Goal: Task Accomplishment & Management: Manage account settings

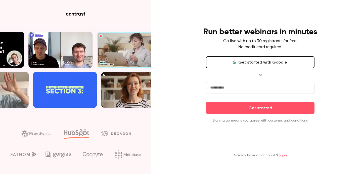
click at [233, 88] on input "email" at bounding box center [260, 88] width 109 height 12
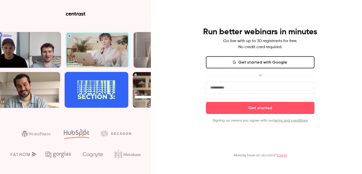
type input "**********"
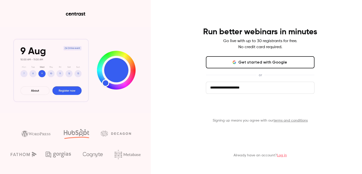
click at [248, 107] on button "Get started" at bounding box center [260, 108] width 109 height 12
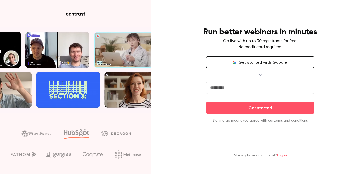
click at [282, 155] on link "Log in" at bounding box center [282, 155] width 10 height 4
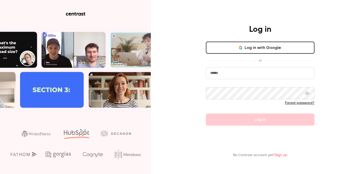
click at [228, 71] on input "email" at bounding box center [260, 73] width 109 height 12
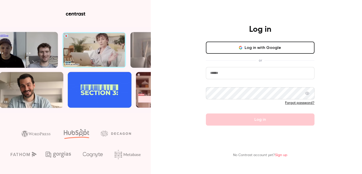
type input "**********"
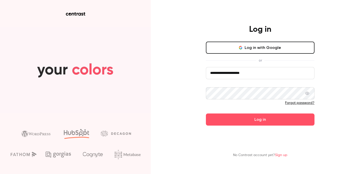
click at [206, 113] on button "Log in" at bounding box center [260, 119] width 109 height 12
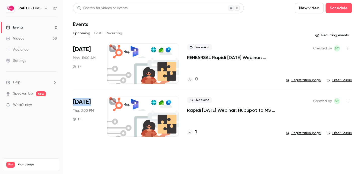
drag, startPoint x: 74, startPoint y: 103, endPoint x: 89, endPoint y: 102, distance: 14.9
click at [89, 102] on span "Sep 18" at bounding box center [82, 102] width 18 height 8
drag, startPoint x: 77, startPoint y: 50, endPoint x: 88, endPoint y: 50, distance: 11.1
click at [88, 50] on span "Sep 15" at bounding box center [82, 49] width 18 height 8
click at [214, 137] on li "Sep 18 Thu, 3:00 PM 1 h Live event Rapidi 18 SEP 25 Webinar: HubSpot to MS Dyna…" at bounding box center [212, 116] width 279 height 53
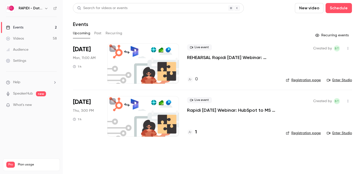
click at [303, 133] on link "Registration page" at bounding box center [303, 132] width 35 height 5
drag, startPoint x: 138, startPoint y: 161, endPoint x: 173, endPoint y: 141, distance: 40.3
click at [138, 161] on main "Search for videos or events New video Schedule Events Upcoming Past Recurring R…" at bounding box center [212, 87] width 299 height 174
click at [191, 132] on icon at bounding box center [190, 131] width 3 height 3
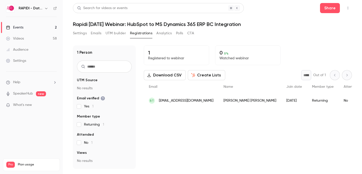
click at [19, 38] on div "Videos" at bounding box center [15, 38] width 18 height 5
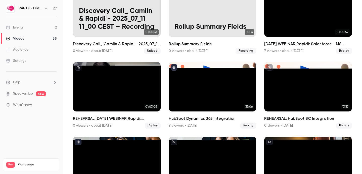
scroll to position [55, 0]
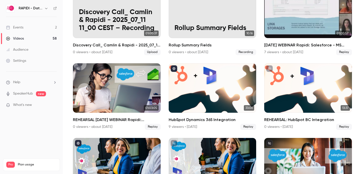
click at [315, 19] on div "JUL 2025 WEBINAR Rapidi: Salesforce - MS Dynamics 365 Finance Integration" at bounding box center [308, 13] width 88 height 49
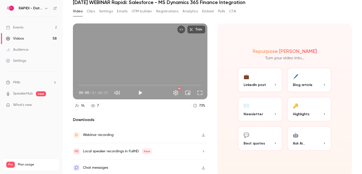
scroll to position [24, 0]
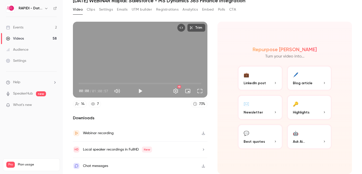
click at [79, 104] on icon at bounding box center [77, 104] width 4 height 4
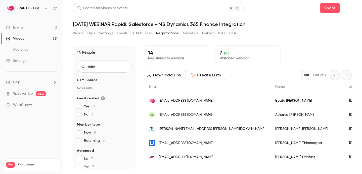
click at [124, 33] on button "Emails" at bounding box center [122, 33] width 11 height 8
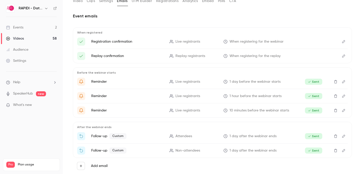
scroll to position [32, 0]
click at [342, 42] on icon "Edit" at bounding box center [344, 42] width 4 height 4
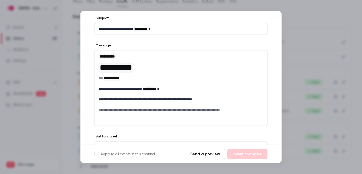
scroll to position [26, 0]
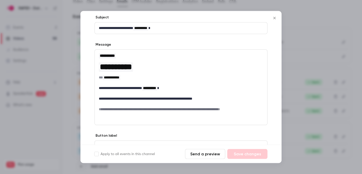
click at [275, 19] on icon "Close" at bounding box center [275, 18] width 6 height 4
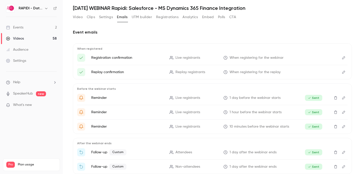
scroll to position [39, 0]
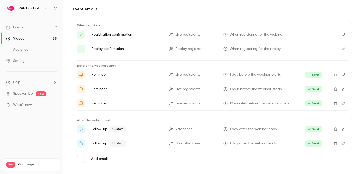
click at [343, 89] on icon "Edit" at bounding box center [343, 88] width 3 height 3
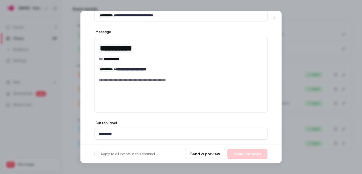
scroll to position [79, 0]
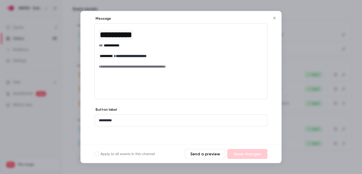
click at [277, 19] on icon "Close" at bounding box center [275, 18] width 6 height 4
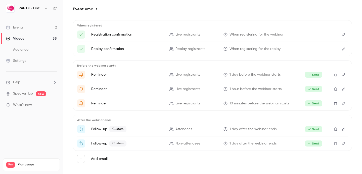
scroll to position [42, 0]
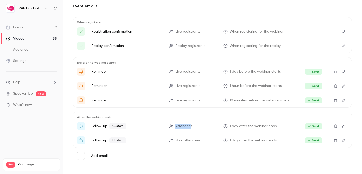
drag, startPoint x: 189, startPoint y: 125, endPoint x: 176, endPoint y: 124, distance: 13.1
click at [176, 124] on span "Attendees" at bounding box center [184, 125] width 17 height 5
click at [182, 126] on span "Attendees" at bounding box center [184, 125] width 17 height 5
click at [344, 139] on icon "Edit" at bounding box center [344, 140] width 4 height 4
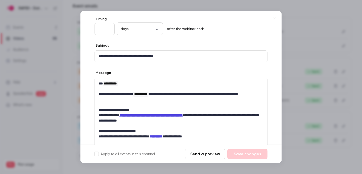
scroll to position [43, 0]
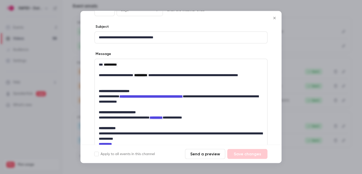
click at [275, 19] on icon "Close" at bounding box center [275, 18] width 6 height 4
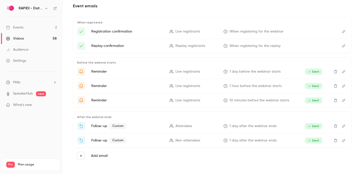
click at [344, 126] on icon "Edit" at bounding box center [344, 126] width 4 height 4
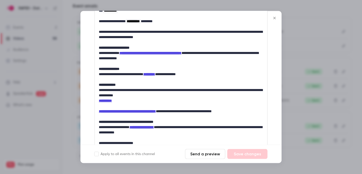
scroll to position [97, 0]
click at [137, 53] on strong "**********" at bounding box center [151, 54] width 62 height 4
click at [155, 74] on strong "*********" at bounding box center [149, 75] width 12 height 4
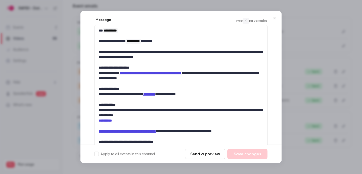
scroll to position [102, 0]
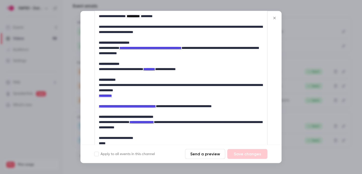
click at [276, 19] on icon "Close" at bounding box center [275, 18] width 2 height 2
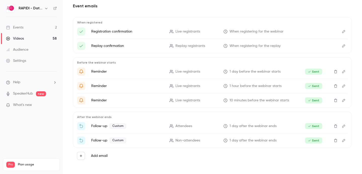
click at [345, 140] on icon "Edit" at bounding box center [344, 140] width 4 height 4
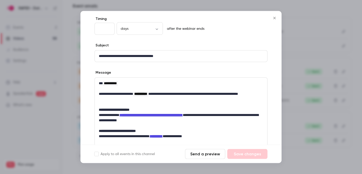
scroll to position [24, 0]
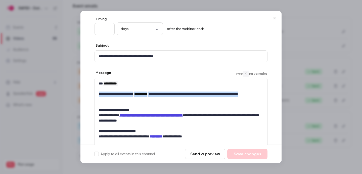
drag, startPoint x: 121, startPoint y: 100, endPoint x: 99, endPoint y: 95, distance: 22.7
click at [99, 95] on p "**********" at bounding box center [181, 97] width 165 height 11
click at [126, 99] on p "**********" at bounding box center [181, 97] width 165 height 11
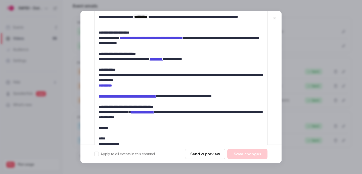
scroll to position [108, 0]
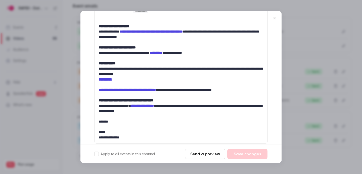
click at [273, 18] on icon "Close" at bounding box center [275, 18] width 6 height 4
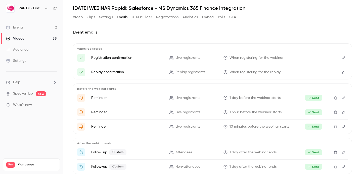
scroll to position [42, 0]
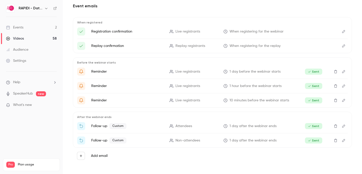
click at [345, 126] on icon "Edit" at bounding box center [344, 126] width 4 height 4
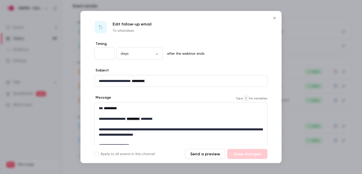
click at [140, 118] on span "**********" at bounding box center [133, 119] width 13 height 4
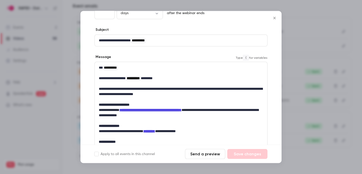
scroll to position [54, 0]
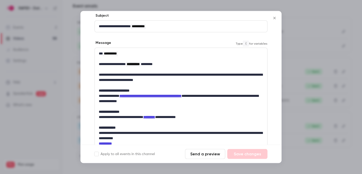
click at [157, 95] on strong "**********" at bounding box center [151, 96] width 62 height 4
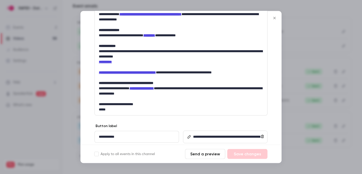
scroll to position [137, 0]
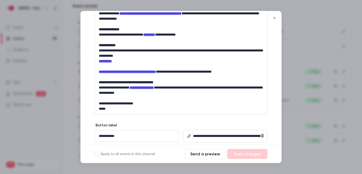
click at [207, 156] on button "Send a preview" at bounding box center [205, 154] width 40 height 10
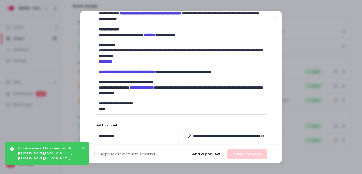
scroll to position [157, 0]
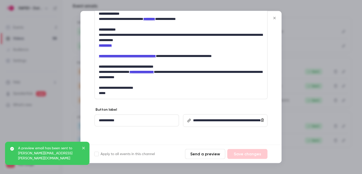
click at [225, 119] on link "**********" at bounding box center [228, 126] width 70 height 14
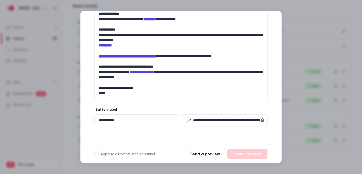
drag, startPoint x: 277, startPoint y: 18, endPoint x: 272, endPoint y: 19, distance: 4.6
click at [277, 18] on icon "Close" at bounding box center [275, 18] width 6 height 4
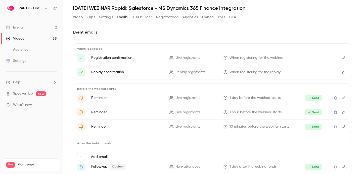
scroll to position [0, 0]
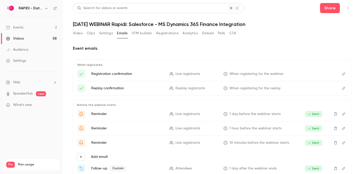
click at [83, 35] on div "Video Clips Settings Emails UTM builder Registrations Analytics Embed Polls CTA" at bounding box center [154, 33] width 163 height 8
click at [75, 34] on button "Video" at bounding box center [78, 33] width 10 height 8
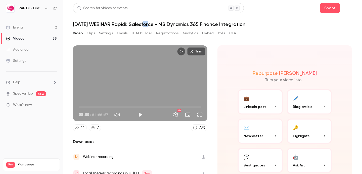
drag, startPoint x: 146, startPoint y: 21, endPoint x: 149, endPoint y: 22, distance: 3.3
click at [149, 22] on h1 "JUL 2025 WEBINAR Rapidi: Salesforce - MS Dynamics 365 Finance Integration" at bounding box center [212, 24] width 279 height 6
drag, startPoint x: 144, startPoint y: 23, endPoint x: 179, endPoint y: 23, distance: 34.2
click at [179, 23] on h1 "JUL 2025 WEBINAR Rapidi: Salesforce - MS Dynamics 365 Finance Integration" at bounding box center [212, 24] width 279 height 6
click at [170, 31] on button "Registrations" at bounding box center [167, 33] width 22 height 8
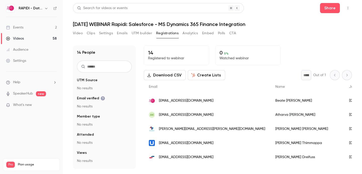
click at [191, 25] on h1 "JUL 2025 WEBINAR Rapidi: Salesforce - MS Dynamics 365 Finance Integration" at bounding box center [212, 24] width 279 height 6
click at [76, 33] on button "Video" at bounding box center [78, 33] width 10 height 8
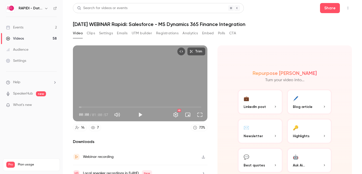
click at [20, 27] on div "Events" at bounding box center [14, 27] width 17 height 5
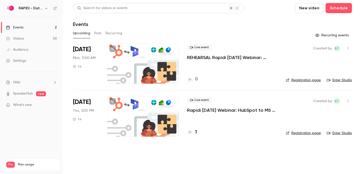
click at [347, 46] on button "button" at bounding box center [348, 48] width 8 height 8
click at [260, 32] on div at bounding box center [181, 87] width 362 height 174
click at [211, 113] on p "Rapidi 18 SEP 25 Webinar: HubSpot to MS Dynamics 365 ERP BC Integration" at bounding box center [232, 110] width 91 height 6
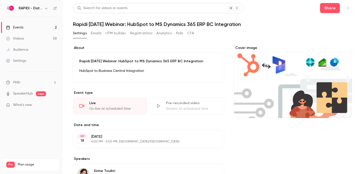
click at [100, 34] on button "Emails" at bounding box center [96, 33] width 11 height 8
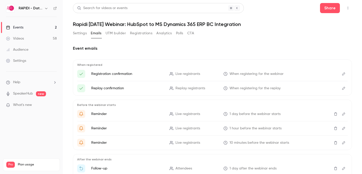
scroll to position [45, 0]
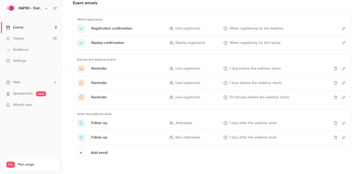
click at [343, 124] on icon "Edit" at bounding box center [344, 123] width 4 height 4
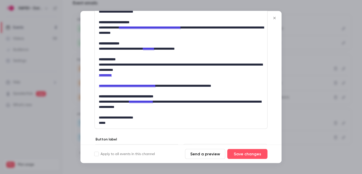
scroll to position [107, 0]
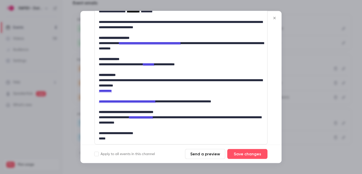
click at [159, 47] on p "**********" at bounding box center [181, 46] width 165 height 11
click at [157, 43] on link "**********" at bounding box center [150, 44] width 62 height 4
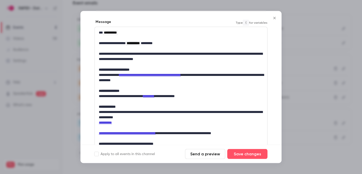
scroll to position [66, 0]
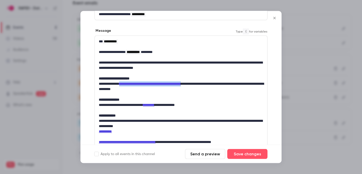
drag, startPoint x: 124, startPoint y: 84, endPoint x: 203, endPoint y: 86, distance: 79.5
click at [203, 86] on p "**********" at bounding box center [181, 86] width 165 height 11
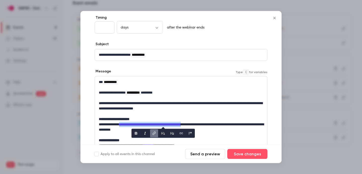
scroll to position [29, 0]
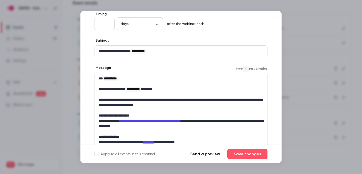
click at [168, 103] on p "**********" at bounding box center [181, 102] width 165 height 11
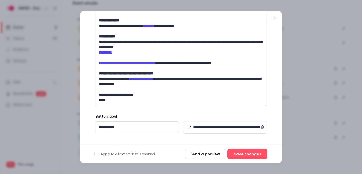
scroll to position [157, 0]
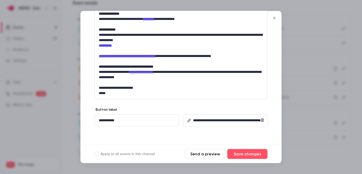
click at [275, 18] on icon "Close" at bounding box center [275, 18] width 2 height 2
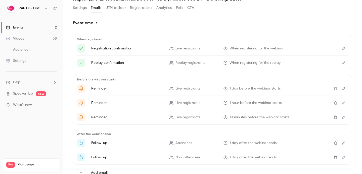
scroll to position [23, 0]
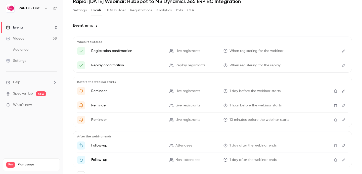
click at [26, 37] on link "Videos 58" at bounding box center [31, 38] width 63 height 11
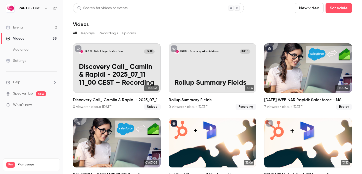
click at [35, 26] on link "Events 2" at bounding box center [31, 27] width 63 height 11
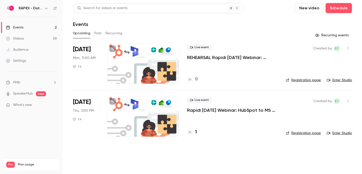
click at [153, 120] on div at bounding box center [143, 116] width 72 height 40
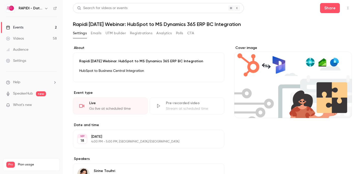
click at [137, 32] on button "Registrations" at bounding box center [141, 33] width 22 height 8
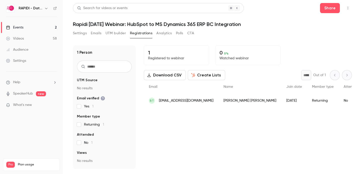
click at [97, 34] on button "Emails" at bounding box center [96, 33] width 11 height 8
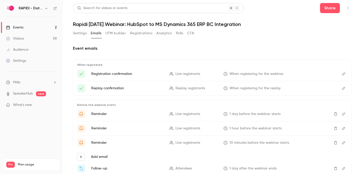
click at [335, 114] on icon "Delete" at bounding box center [336, 114] width 4 height 4
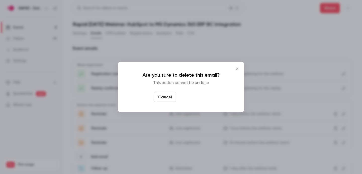
click at [189, 96] on button "Yes, delete" at bounding box center [193, 97] width 30 height 10
